Goal: Task Accomplishment & Management: Manage account settings

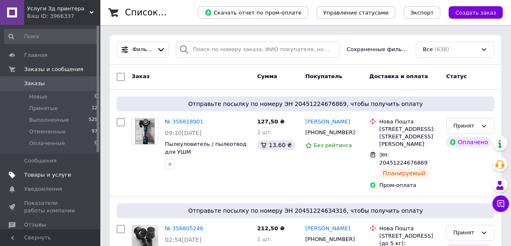
click at [60, 173] on span "Товары и услуги" at bounding box center [47, 174] width 47 height 7
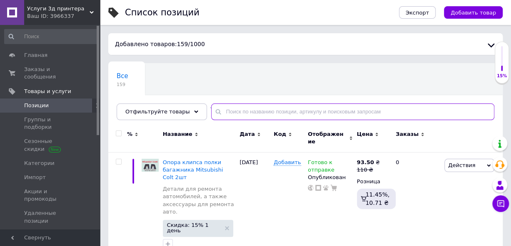
click at [228, 114] on input "text" at bounding box center [352, 112] width 283 height 17
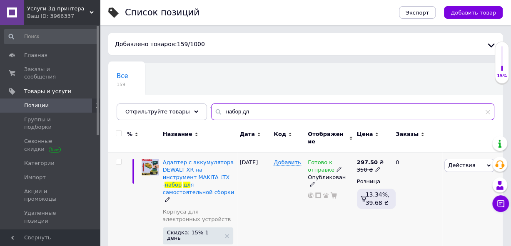
type input "набор дл"
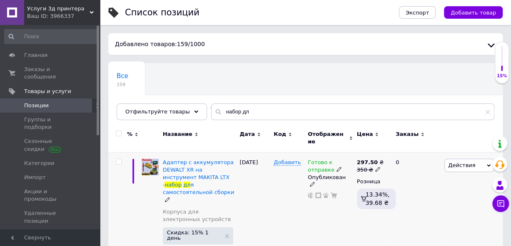
click at [117, 159] on input "checkbox" at bounding box center [118, 161] width 5 height 5
checkbox input "true"
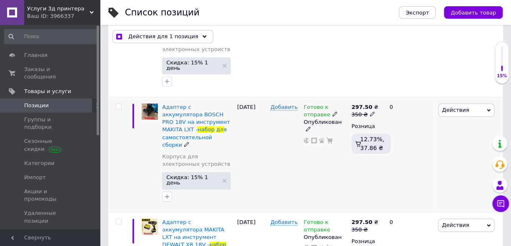
scroll to position [166, 0]
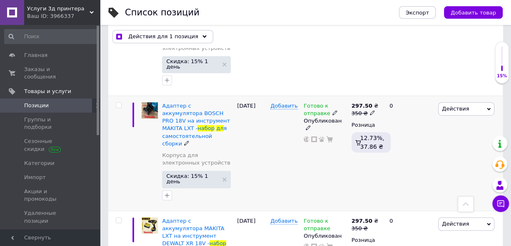
click at [118, 103] on input "checkbox" at bounding box center [118, 105] width 5 height 5
checkbox input "true"
click at [119, 218] on input "checkbox" at bounding box center [118, 220] width 5 height 5
checkbox input "true"
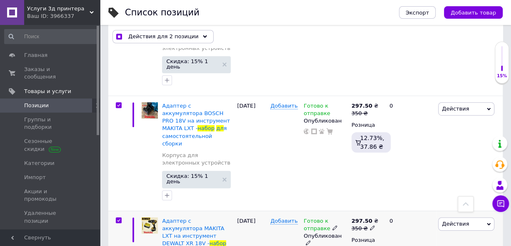
checkbox input "true"
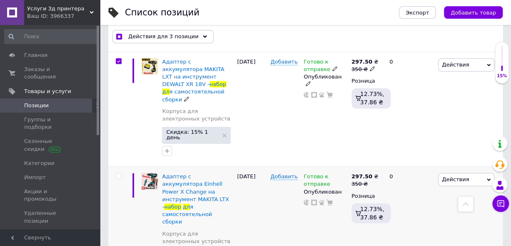
scroll to position [333, 0]
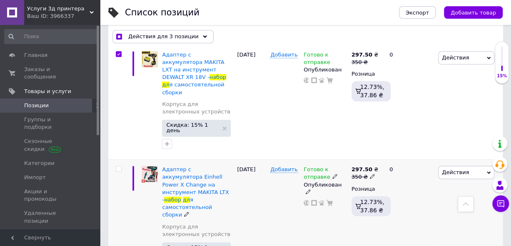
drag, startPoint x: 119, startPoint y: 116, endPoint x: 119, endPoint y: 128, distance: 12.1
click at [119, 166] on input "checkbox" at bounding box center [118, 168] width 5 height 5
checkbox input "true"
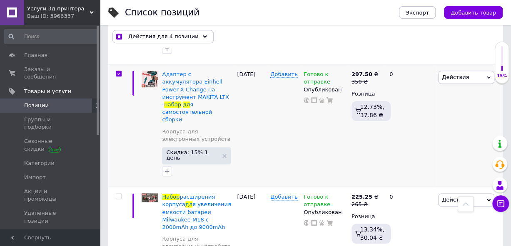
scroll to position [330, 0]
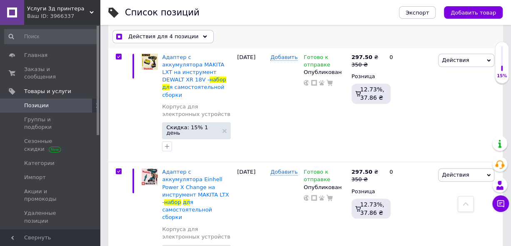
click at [203, 36] on use at bounding box center [205, 36] width 4 height 2
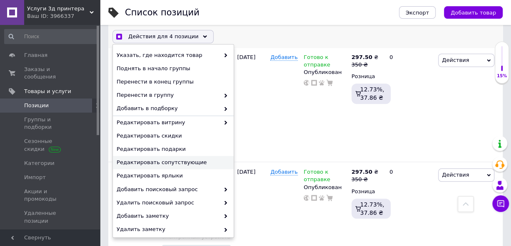
scroll to position [42, 0]
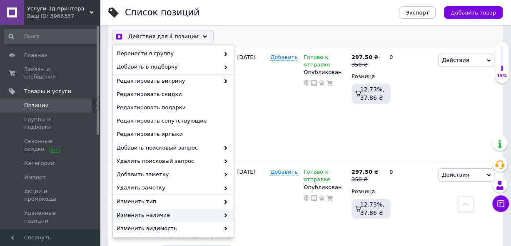
click at [156, 215] on span "Изменить наличие" at bounding box center [167, 214] width 103 height 7
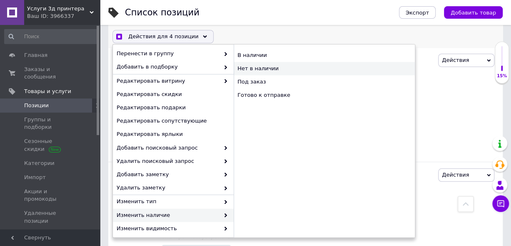
checkbox input "true"
click at [257, 67] on div "Нет в наличии" at bounding box center [323, 68] width 181 height 13
checkbox input "false"
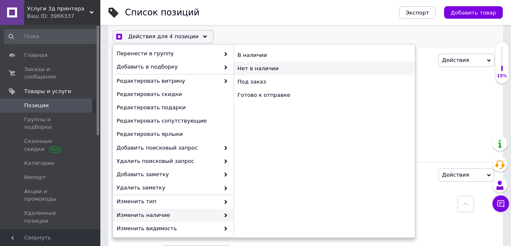
checkbox input "false"
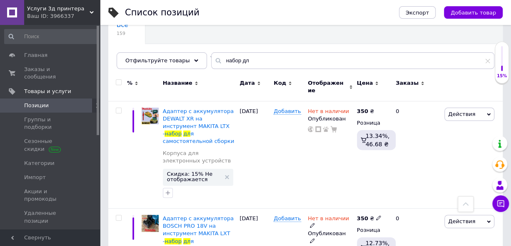
scroll to position [2, 0]
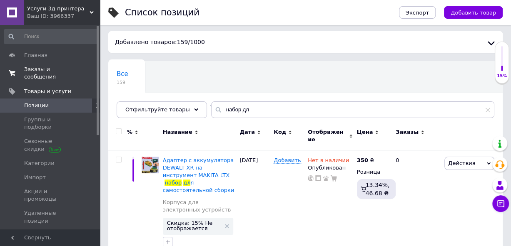
click at [53, 69] on span "Заказы и сообщения" at bounding box center [50, 73] width 53 height 15
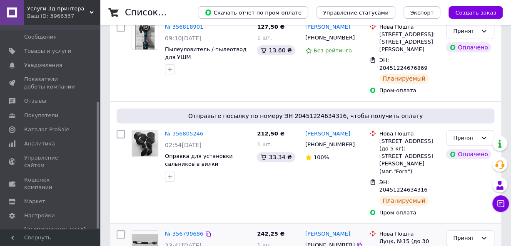
scroll to position [166, 0]
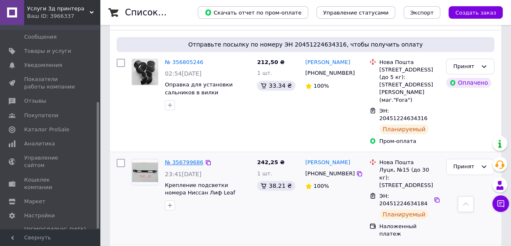
click at [182, 159] on link "№ 356799686" at bounding box center [184, 162] width 38 height 6
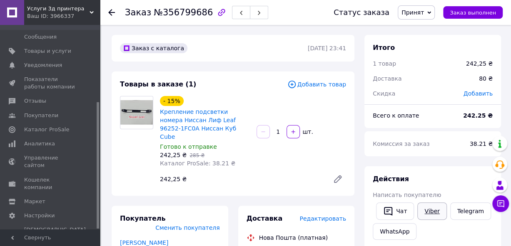
click at [431, 212] on link "Viber" at bounding box center [431, 211] width 29 height 17
click at [112, 11] on icon at bounding box center [111, 12] width 7 height 7
